Goal: Use online tool/utility: Utilize a website feature to perform a specific function

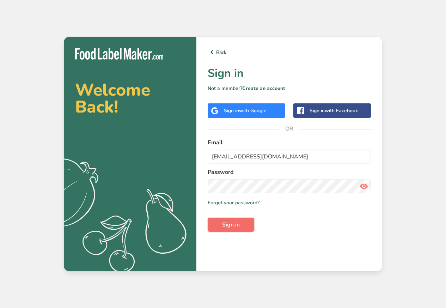
click at [227, 229] on span "Sign in" at bounding box center [231, 225] width 18 height 8
click at [228, 229] on button "Sign in" at bounding box center [231, 225] width 47 height 14
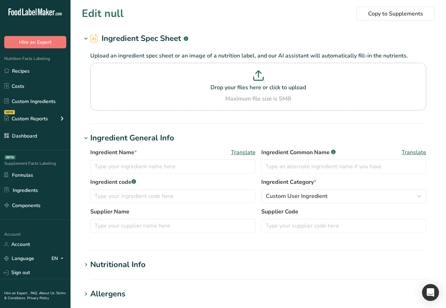
type input "Cheese, neufchatel"
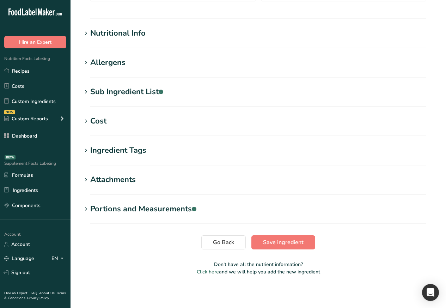
scroll to position [233, 0]
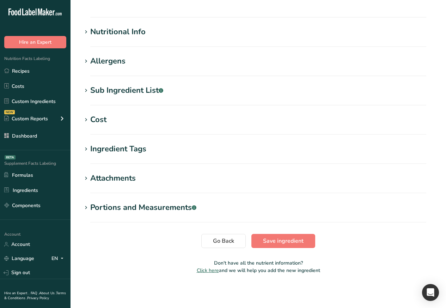
click at [126, 35] on div "Nutritional Info" at bounding box center [117, 32] width 55 height 12
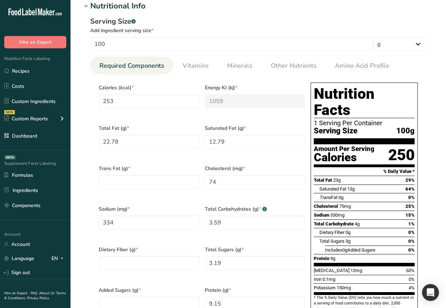
scroll to position [191, 0]
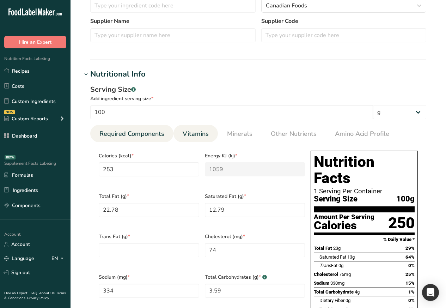
click at [190, 127] on link "Vitamins" at bounding box center [196, 134] width 32 height 18
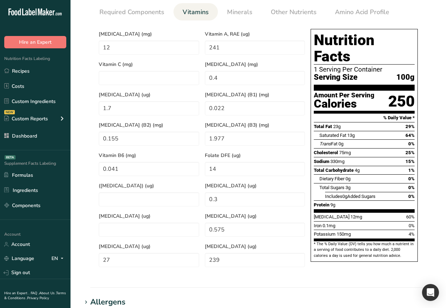
scroll to position [318, 0]
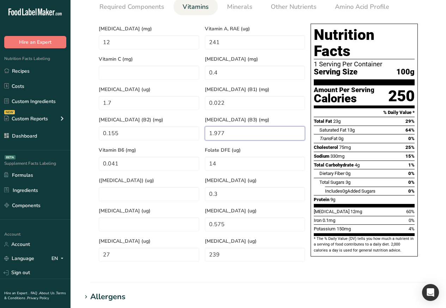
click at [232, 127] on \(B3\) "1.977" at bounding box center [255, 133] width 101 height 14
click at [230, 7] on span "Minerals" at bounding box center [239, 7] width 25 height 10
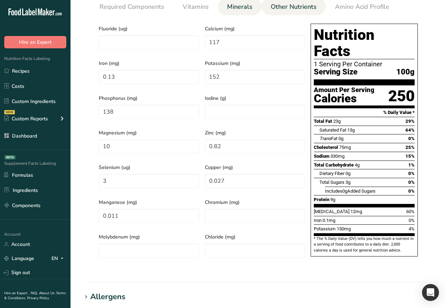
click at [276, 8] on span "Other Nutrients" at bounding box center [294, 7] width 46 height 10
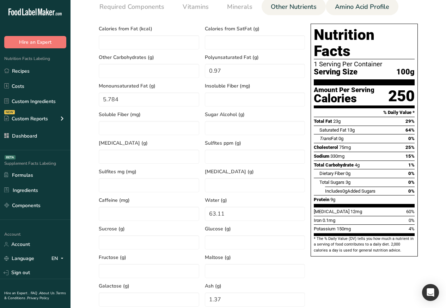
click at [356, 3] on span "Amino Acid Profile" at bounding box center [362, 7] width 54 height 10
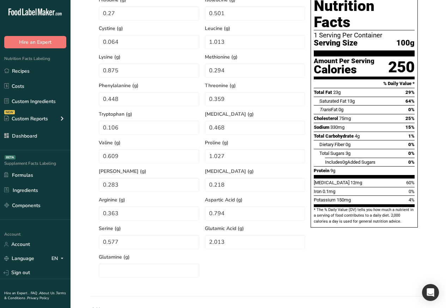
scroll to position [445, 0]
